Goal: Information Seeking & Learning: Learn about a topic

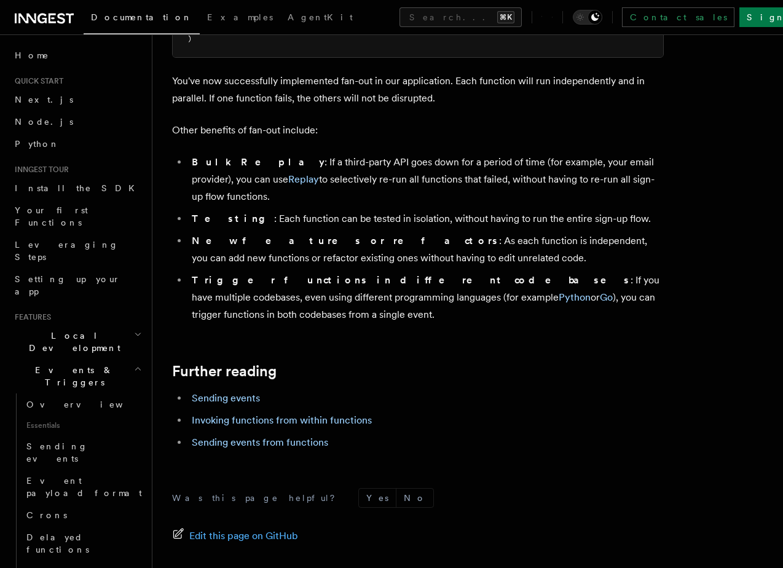
scroll to position [1608, 0]
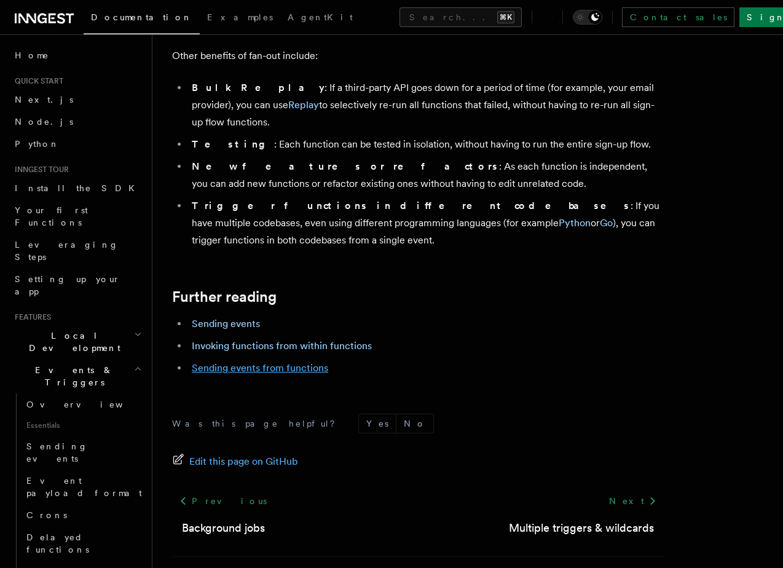
click at [226, 362] on link "Sending events from functions" at bounding box center [260, 368] width 136 height 12
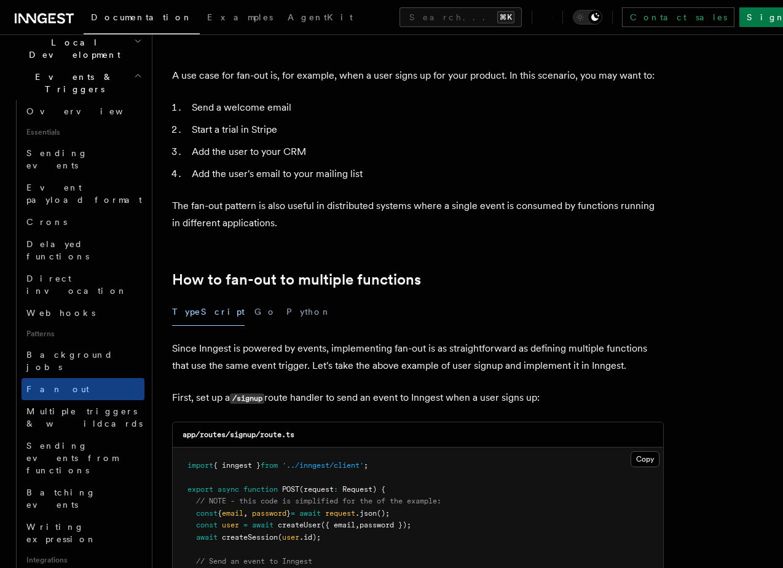
scroll to position [289, 0]
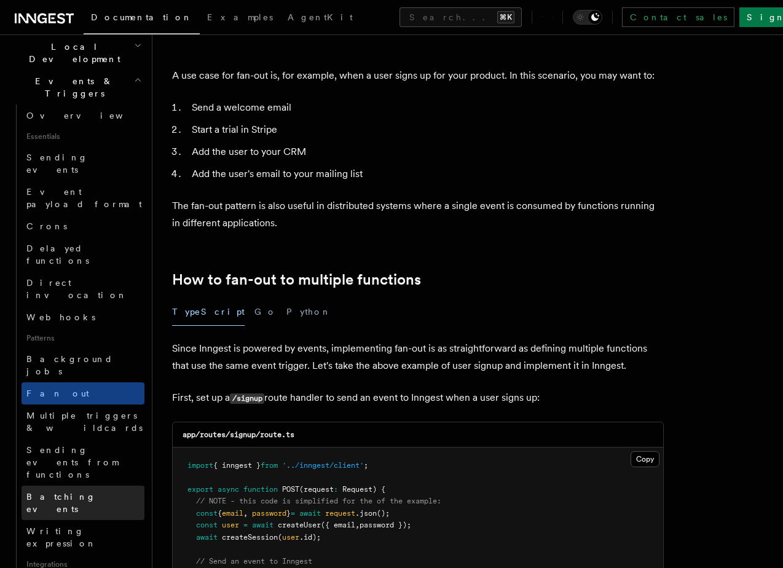
click at [100, 486] on link "Batching events" at bounding box center [83, 503] width 123 height 34
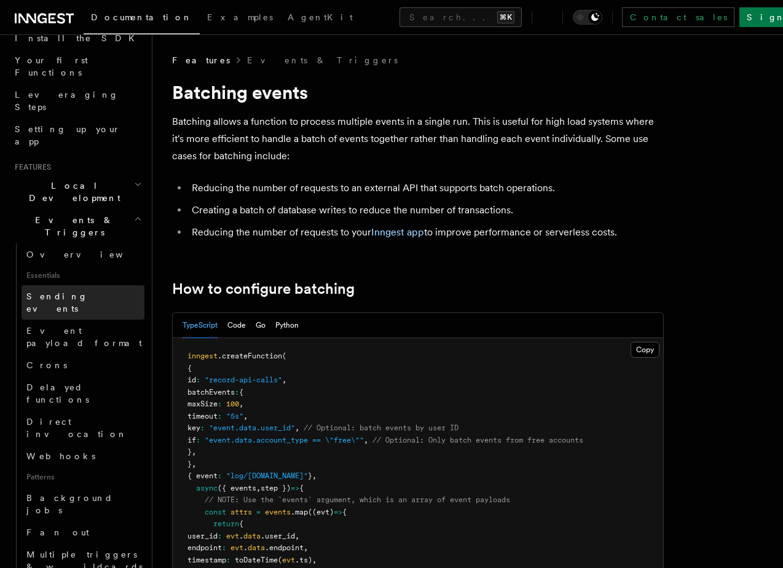
scroll to position [165, 0]
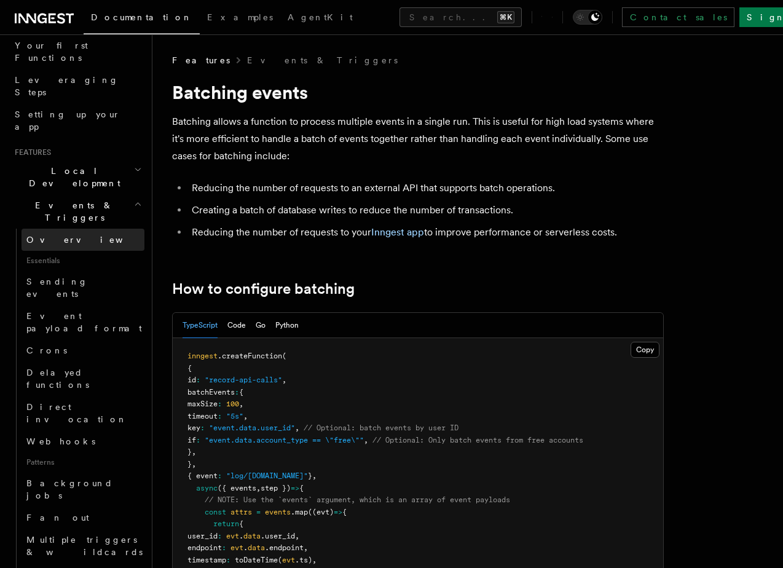
click at [85, 229] on link "Overview" at bounding box center [83, 240] width 123 height 22
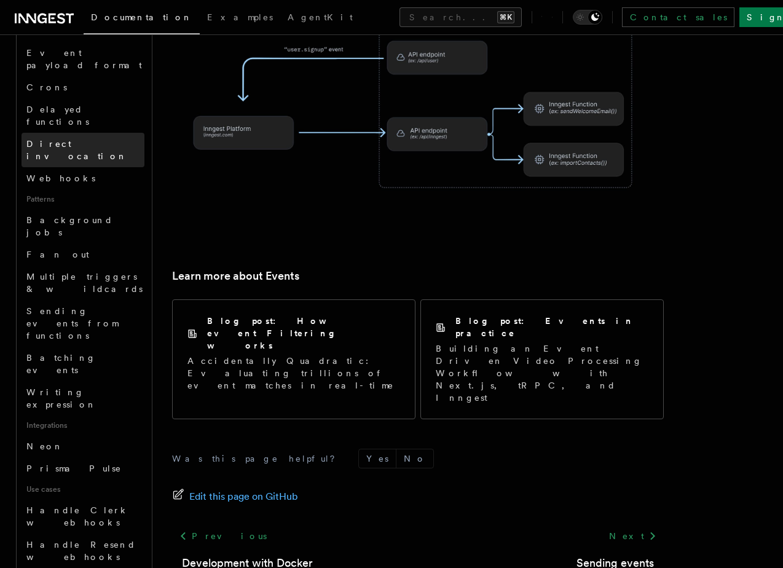
scroll to position [548, 0]
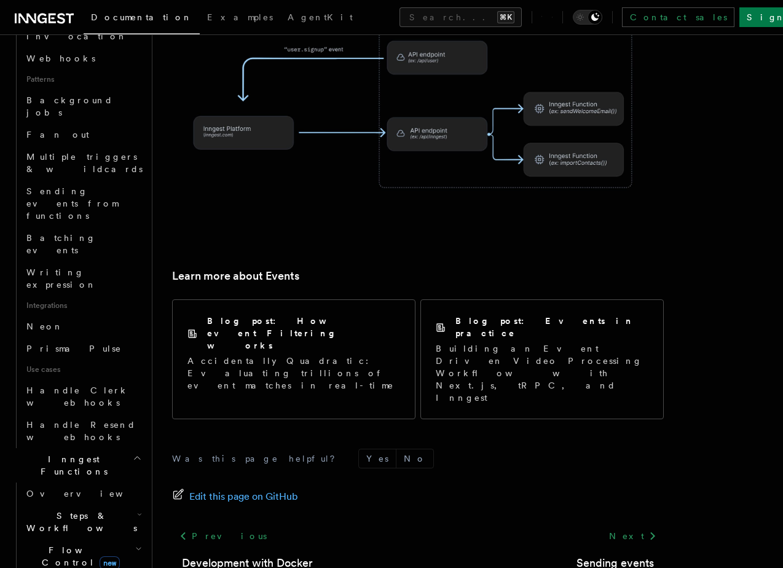
click at [85, 505] on h2 "Steps & Workflows" at bounding box center [83, 522] width 123 height 34
click at [82, 539] on link "Overview" at bounding box center [88, 550] width 111 height 22
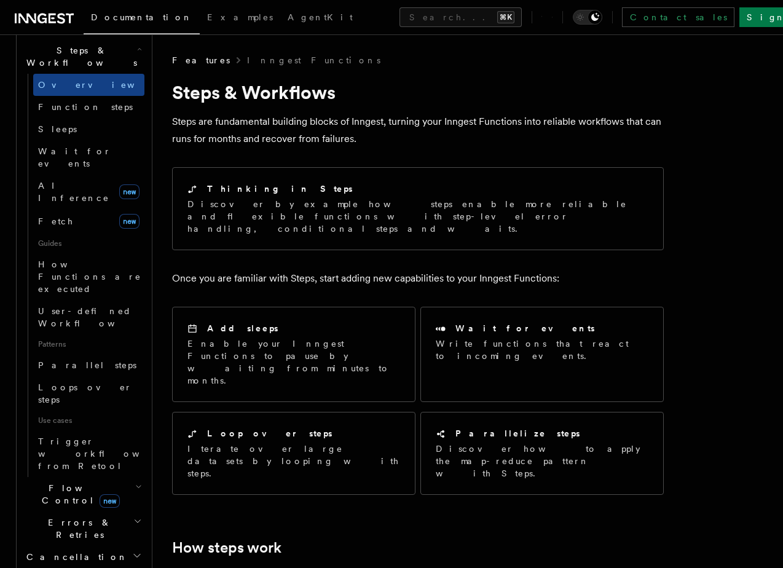
scroll to position [189, 0]
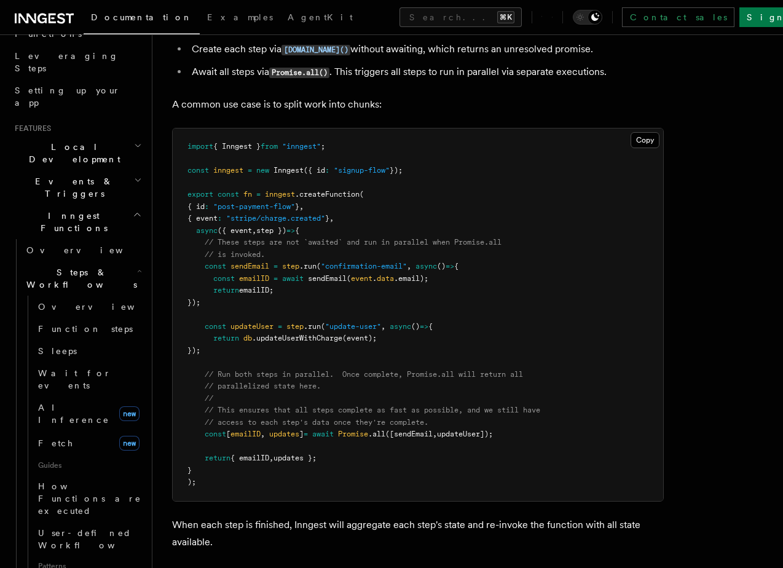
scroll to position [347, 0]
